Goal: Information Seeking & Learning: Learn about a topic

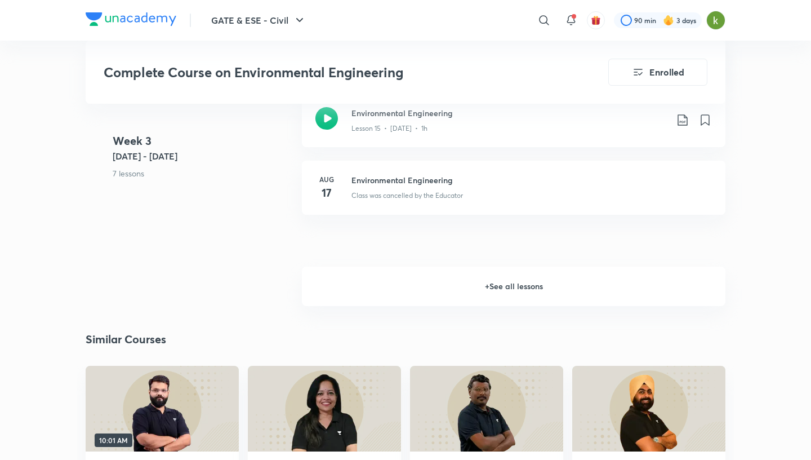
scroll to position [1775, 0]
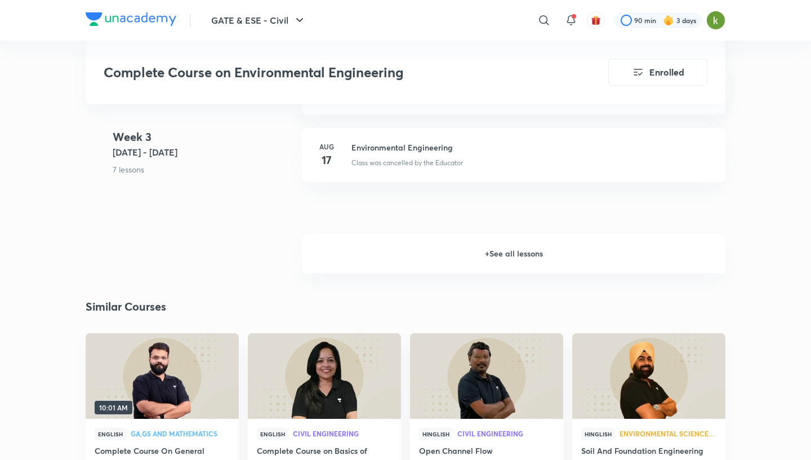
click at [506, 260] on h6 "+ See all lessons" at bounding box center [513, 253] width 423 height 39
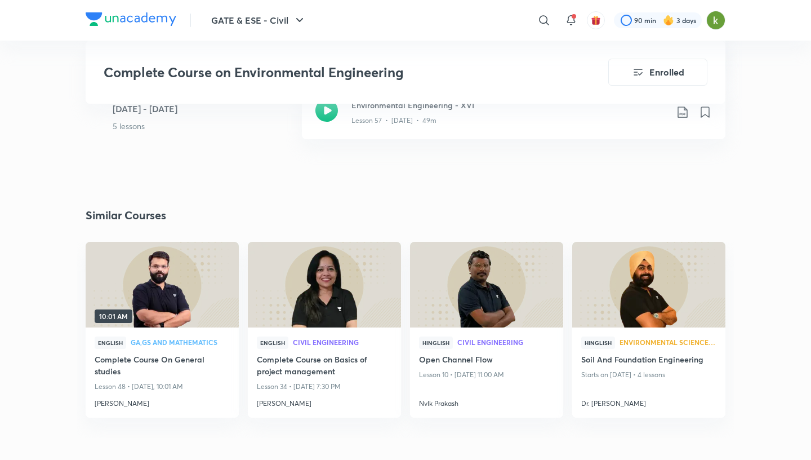
scroll to position [4877, 0]
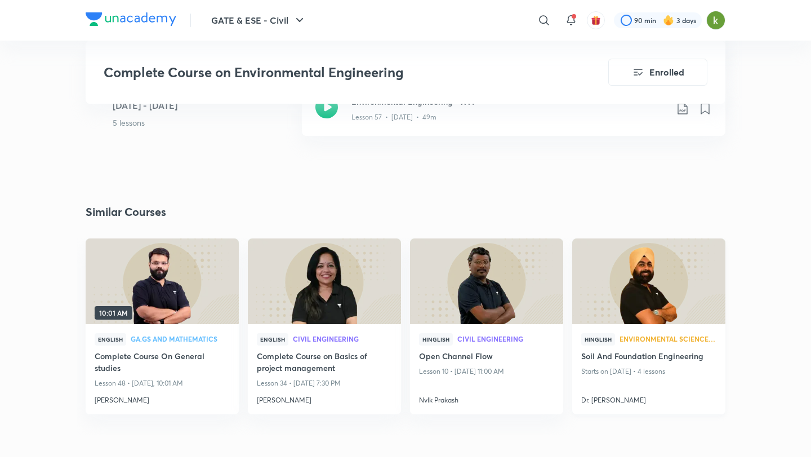
click at [657, 313] on img at bounding box center [648, 280] width 156 height 87
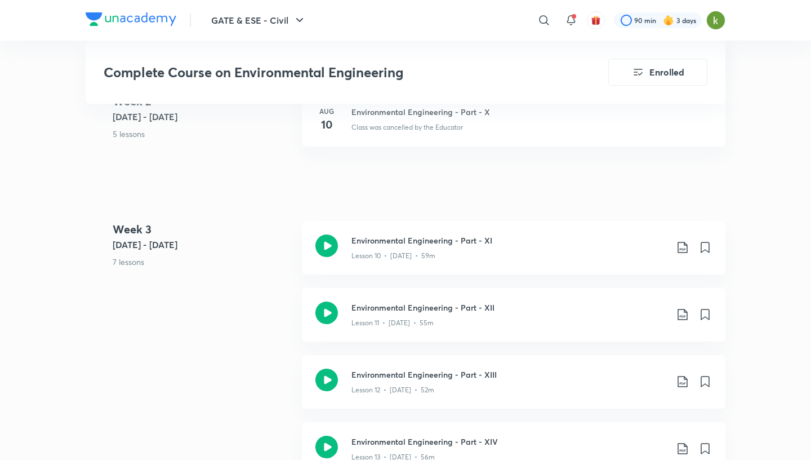
scroll to position [1320, 0]
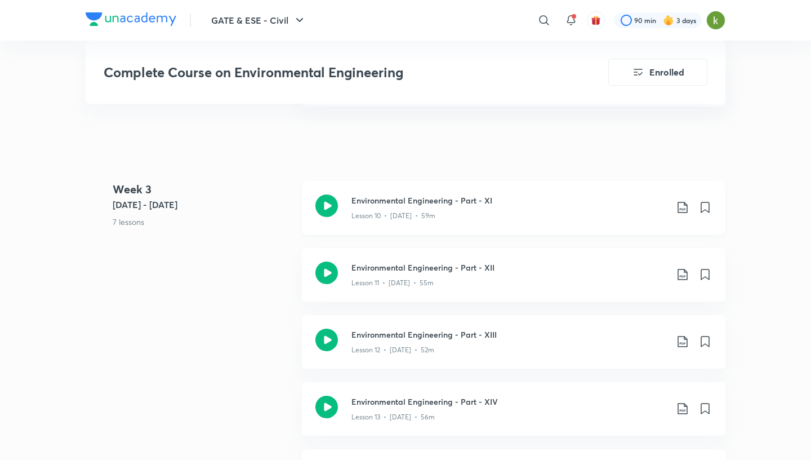
click at [331, 207] on icon at bounding box center [326, 205] width 23 height 23
